Goal: Transaction & Acquisition: Purchase product/service

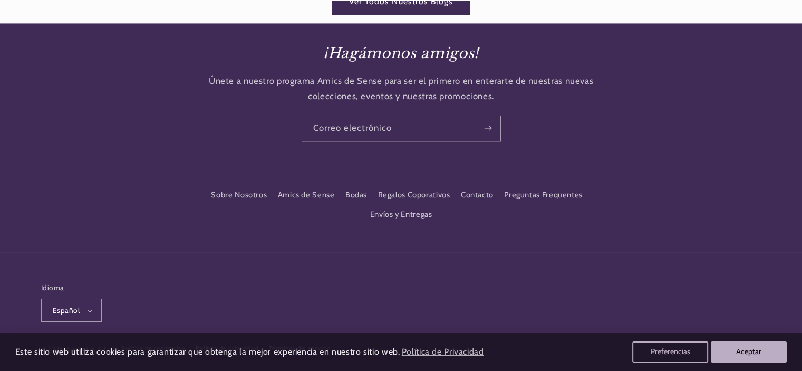
scroll to position [1645, 0]
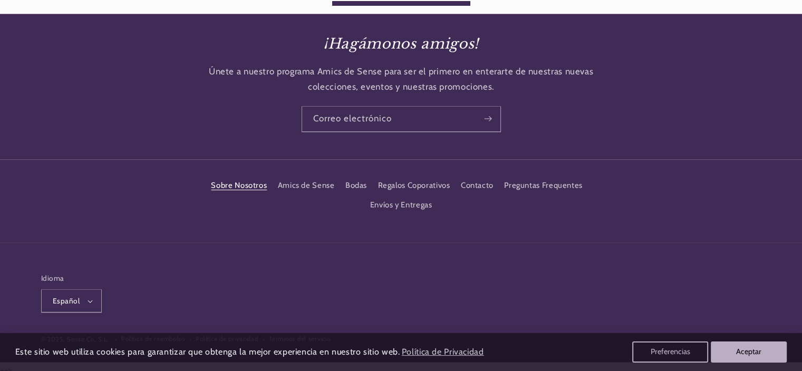
click at [239, 179] on link "Sobre Nosotros" at bounding box center [239, 187] width 56 height 16
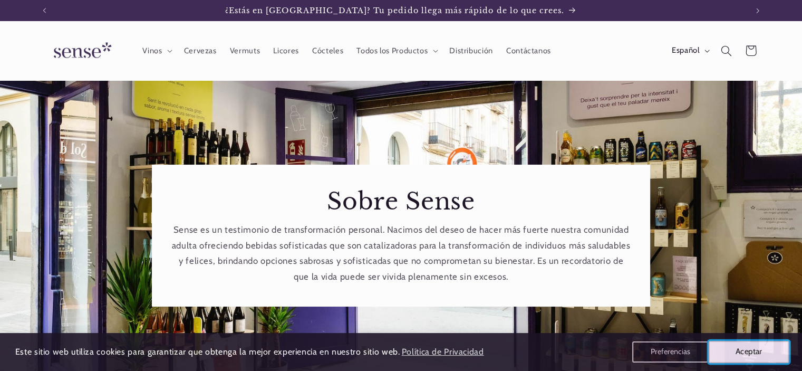
click at [747, 354] on button "Aceptar" at bounding box center [749, 352] width 81 height 22
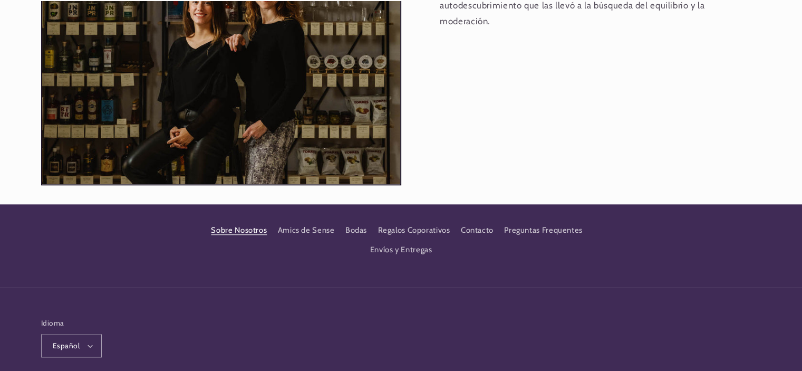
scroll to position [1181, 0]
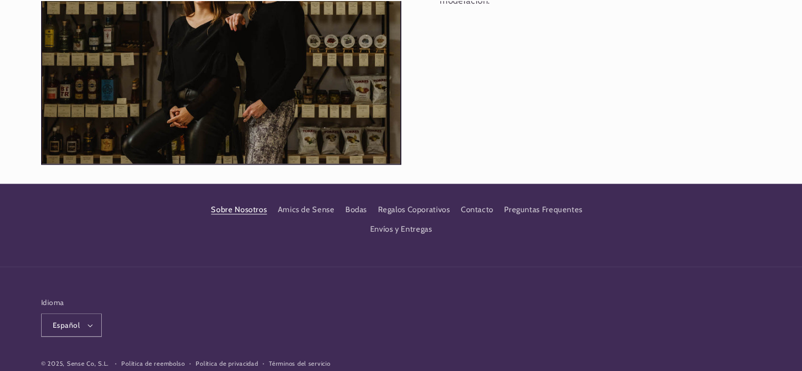
click at [323, 234] on div "Sobre Nosotros Amics de Sense Bodas Regalos Coporativos Contacto Preguntas Freq…" at bounding box center [401, 233] width 775 height 66
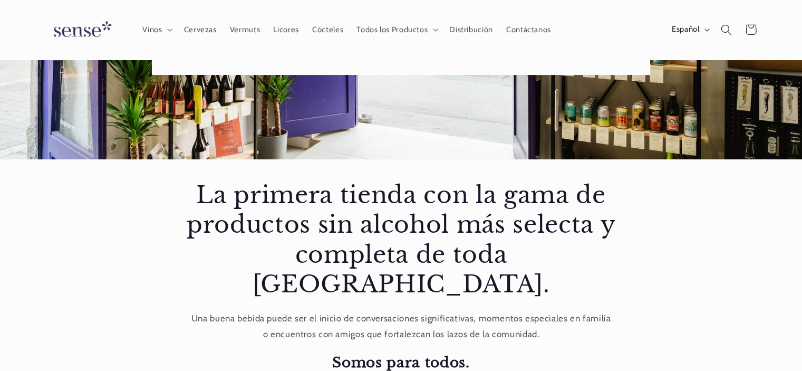
scroll to position [0, 0]
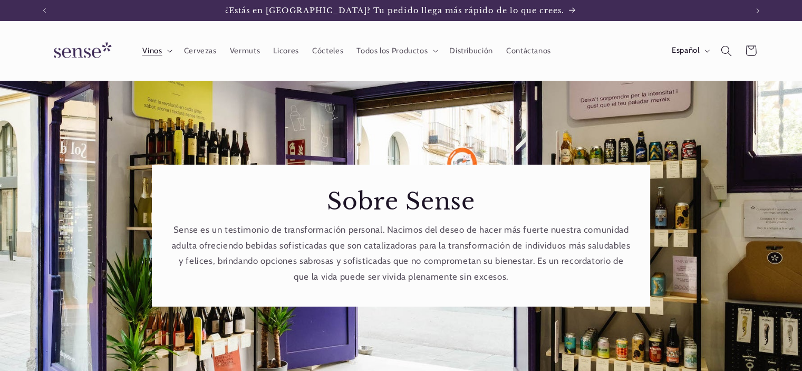
click at [170, 47] on summary "Vinos" at bounding box center [157, 50] width 42 height 23
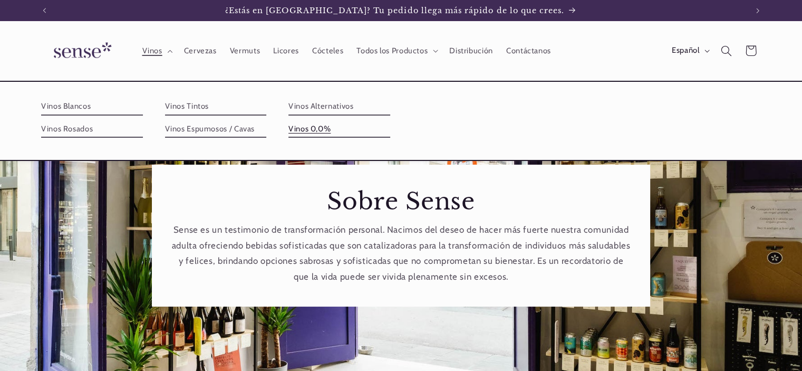
click at [310, 129] on link "Vinos 0,0%" at bounding box center [340, 129] width 102 height 17
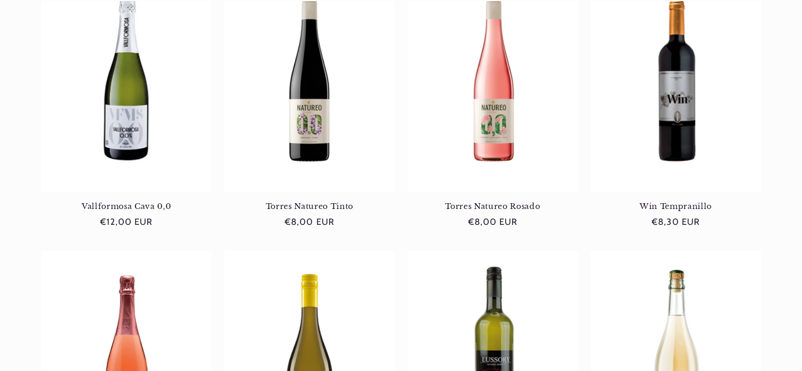
scroll to position [1002, 0]
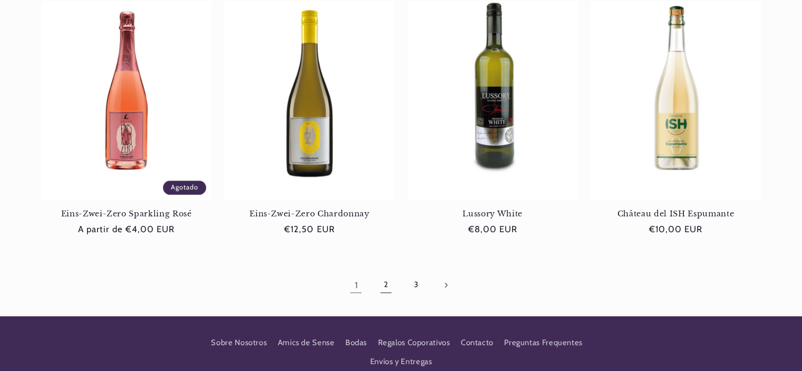
click at [378, 287] on link "2" at bounding box center [386, 285] width 24 height 24
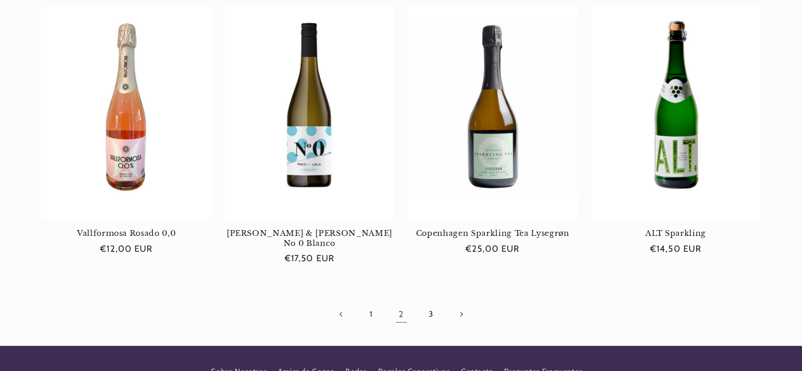
scroll to position [1160, 0]
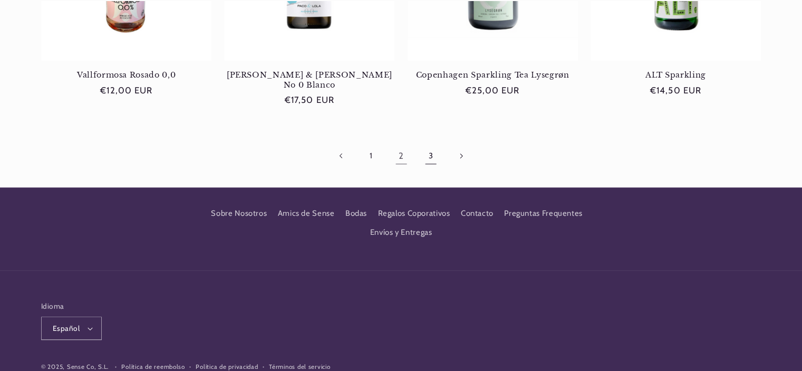
click at [436, 143] on link "3" at bounding box center [431, 155] width 24 height 24
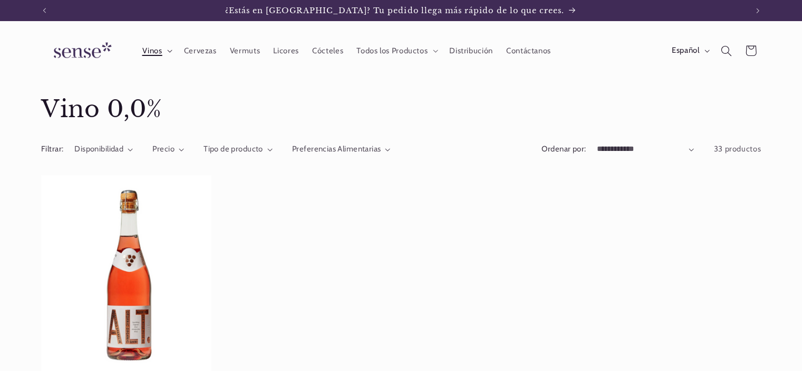
click at [169, 47] on summary "Vinos" at bounding box center [157, 50] width 42 height 23
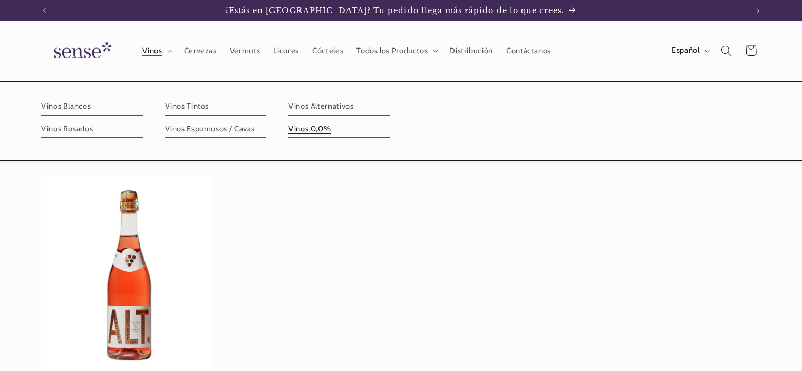
click at [308, 126] on link "Vinos 0,0%" at bounding box center [340, 129] width 102 height 17
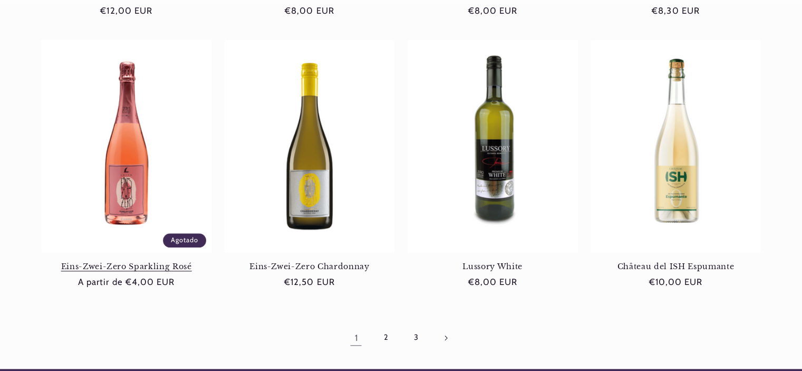
scroll to position [1002, 0]
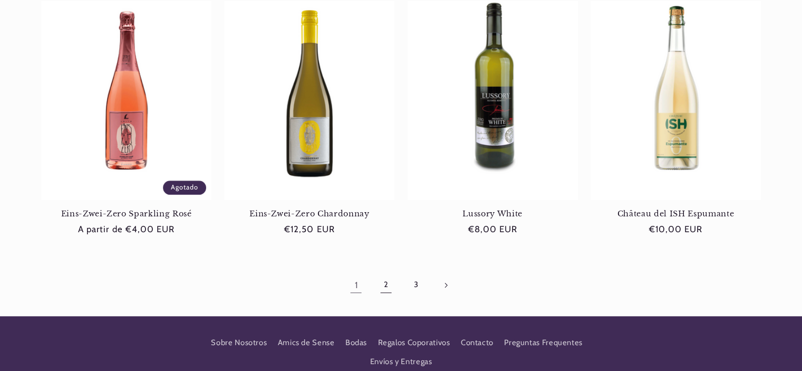
click at [390, 285] on link "2" at bounding box center [386, 285] width 24 height 24
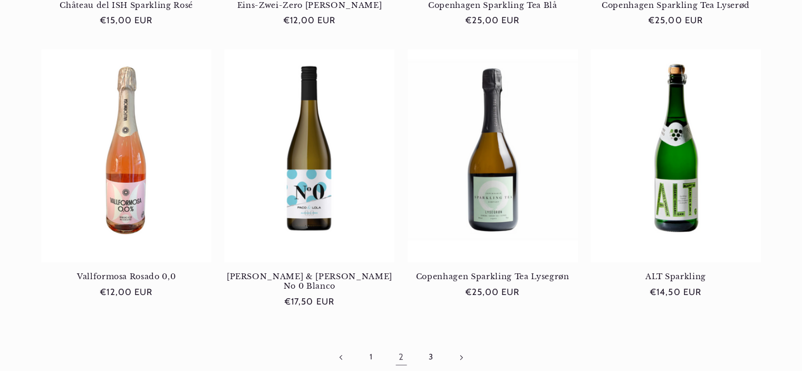
scroll to position [1108, 0]
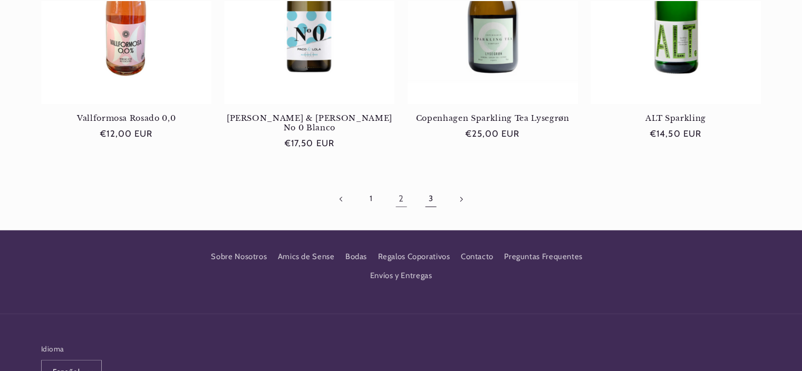
click at [426, 187] on link "3" at bounding box center [431, 199] width 24 height 24
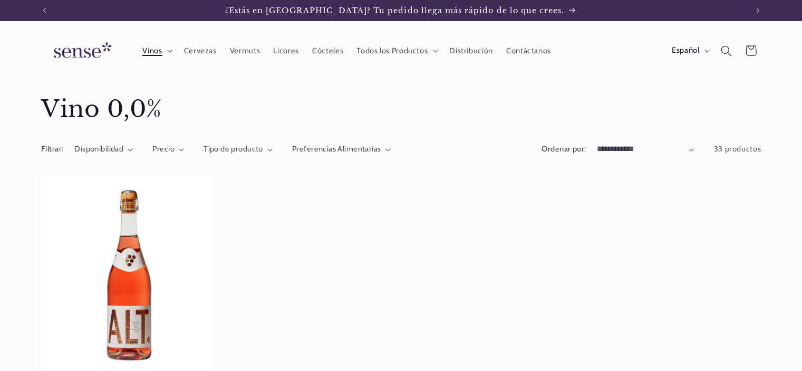
click at [174, 51] on summary "Vinos" at bounding box center [157, 50] width 42 height 23
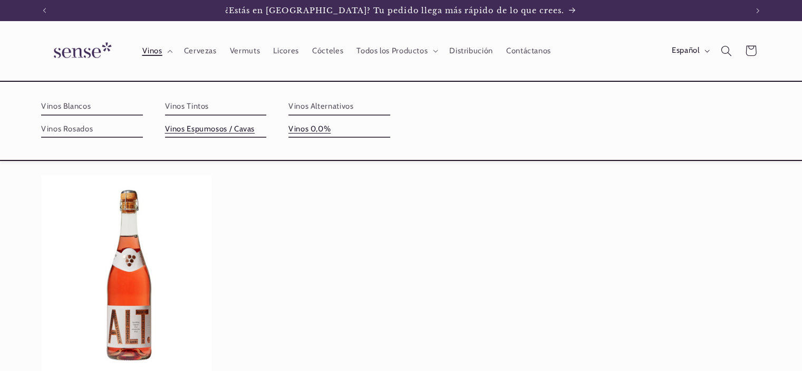
click at [197, 126] on link "Vinos Espumosos / Cavas" at bounding box center [216, 129] width 102 height 17
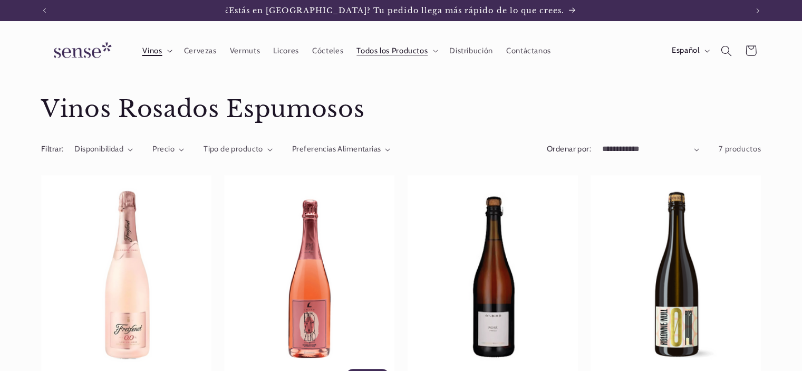
click at [147, 54] on span "Vinos" at bounding box center [152, 51] width 20 height 10
click at [78, 45] on img at bounding box center [80, 51] width 79 height 30
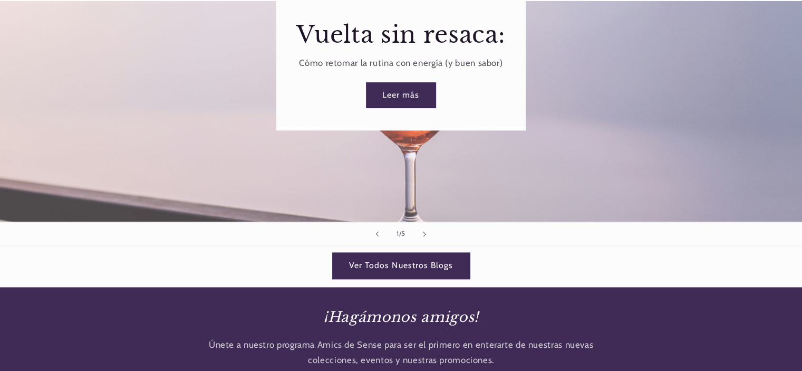
scroll to position [1645, 0]
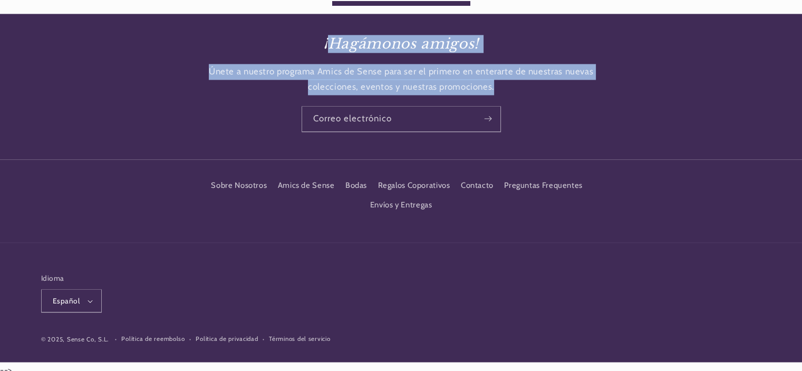
drag, startPoint x: 498, startPoint y: 83, endPoint x: 325, endPoint y: 35, distance: 179.4
click at [325, 35] on div "¡Hagámonos amigos! Únete a nuestro programa Amics de Sense para ser el primero …" at bounding box center [401, 87] width 802 height 146
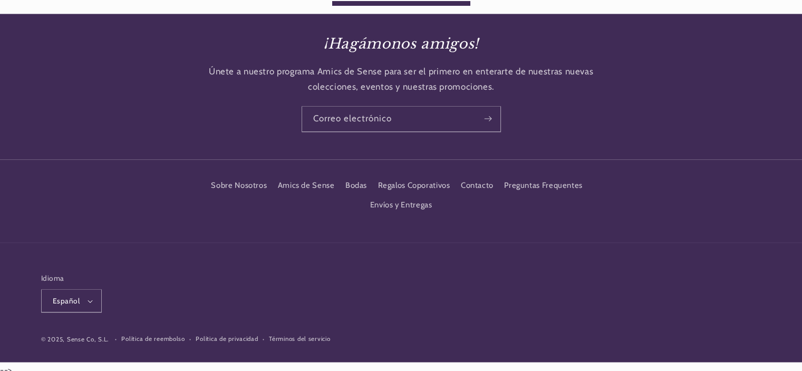
click at [323, 37] on em "¡Hagámonos amigos!" at bounding box center [401, 43] width 156 height 17
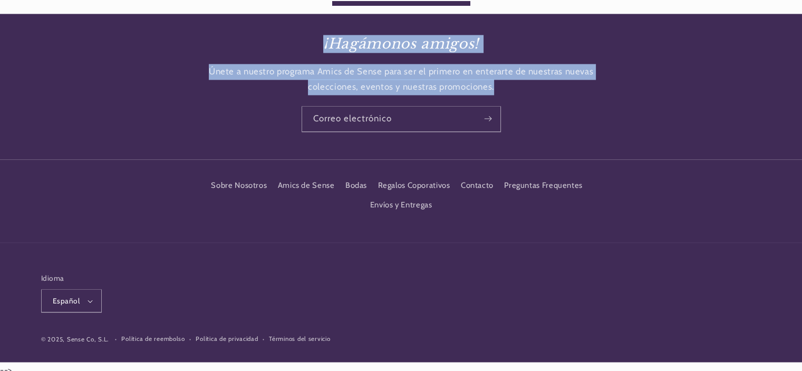
drag, startPoint x: 321, startPoint y: 35, endPoint x: 493, endPoint y: 80, distance: 177.2
click at [493, 80] on div "¡Hagámonos amigos! Únete a nuestro programa Amics de Sense para ser el primero …" at bounding box center [401, 87] width 802 height 146
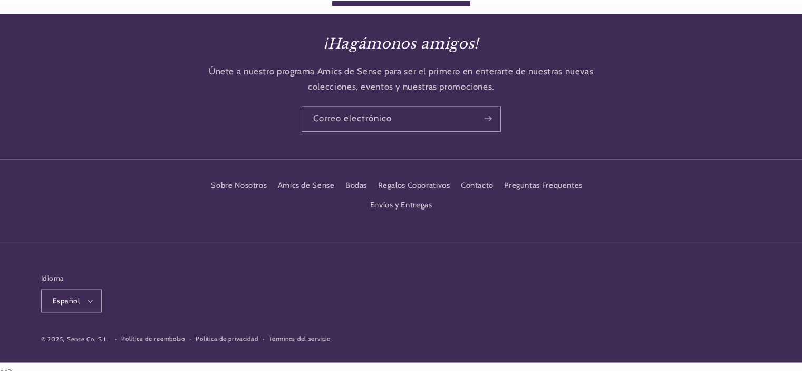
click at [254, 90] on div "¡Hagámonos amigos! Únete a nuestro programa Amics de Sense para ser el primero …" at bounding box center [401, 87] width 802 height 146
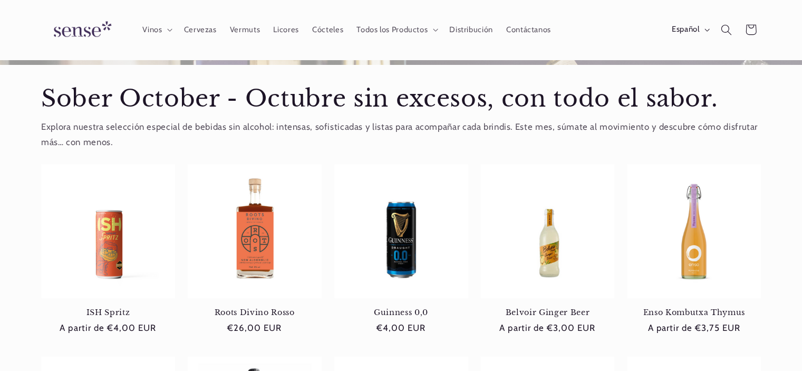
scroll to position [0, 0]
